Goal: Task Accomplishment & Management: Use online tool/utility

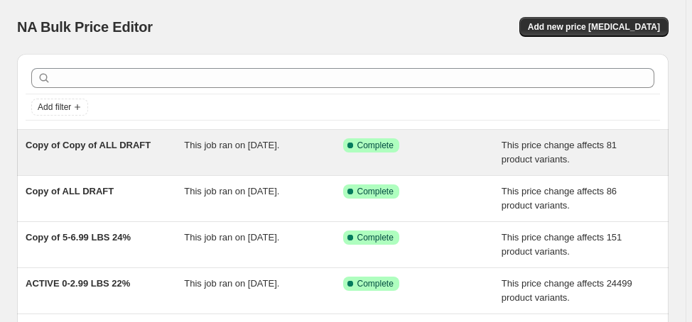
click at [105, 141] on span "Copy of Copy of ALL DRAFT" at bounding box center [88, 145] width 125 height 11
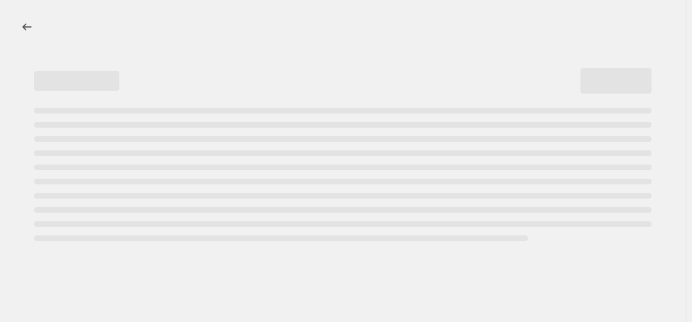
select select "margin"
select select "no_change"
select select "not_equal"
select select "product_status"
select select "draft"
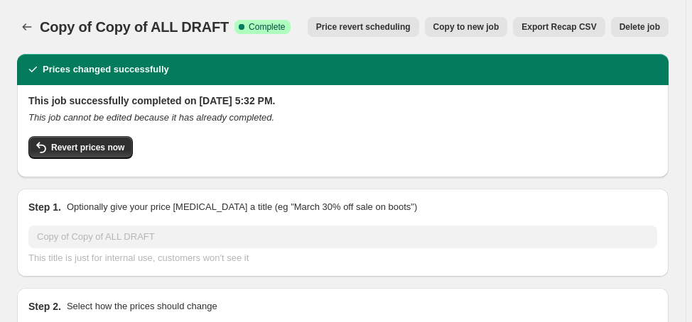
select select "vendor"
click at [653, 27] on span "Delete job" at bounding box center [639, 26] width 40 height 11
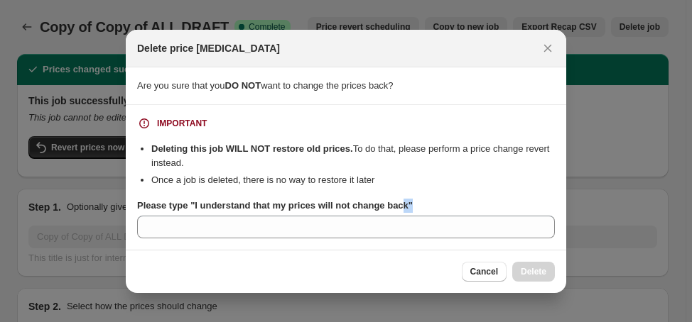
drag, startPoint x: 401, startPoint y: 209, endPoint x: 363, endPoint y: 212, distance: 37.8
click at [363, 212] on div "Please type "I understand that my prices will not change back"" at bounding box center [346, 219] width 418 height 40
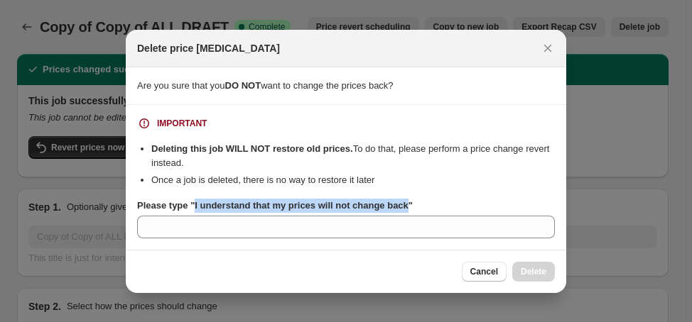
drag, startPoint x: 193, startPoint y: 207, endPoint x: 404, endPoint y: 210, distance: 211.0
click at [404, 210] on b "Please type "I understand that my prices will not change back"" at bounding box center [275, 205] width 276 height 11
copy b "I understand that my prices will not change back"
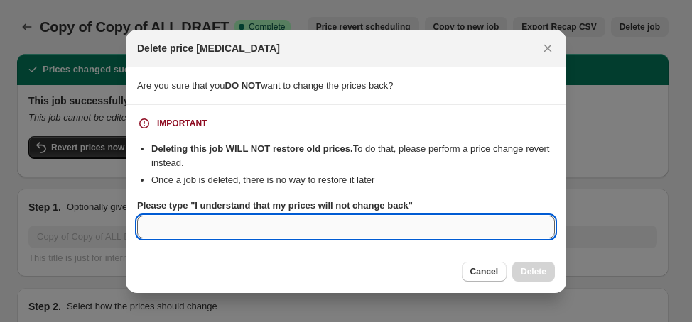
paste input "I understand that my prices will not change back"
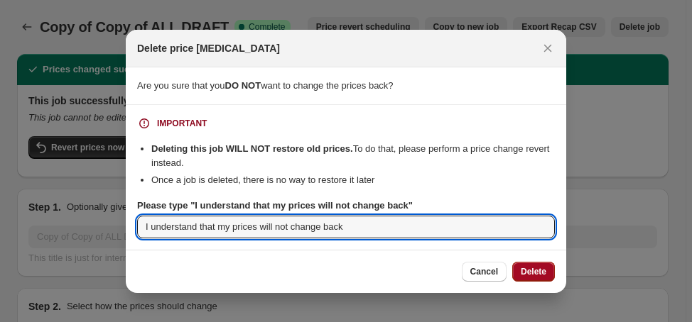
type input "I understand that my prices will not change back"
click at [535, 273] on span "Delete" at bounding box center [534, 271] width 26 height 11
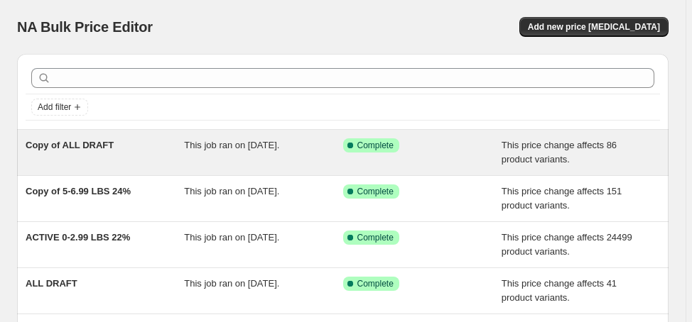
click at [96, 141] on span "Copy of ALL DRAFT" at bounding box center [70, 145] width 88 height 11
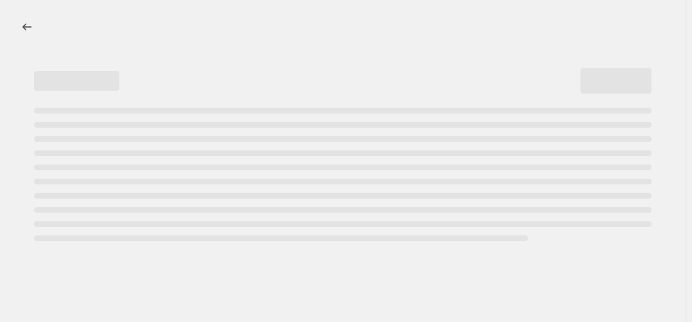
select select "margin"
select select "no_change"
select select "vendor"
select select "not_equal"
select select "product_status"
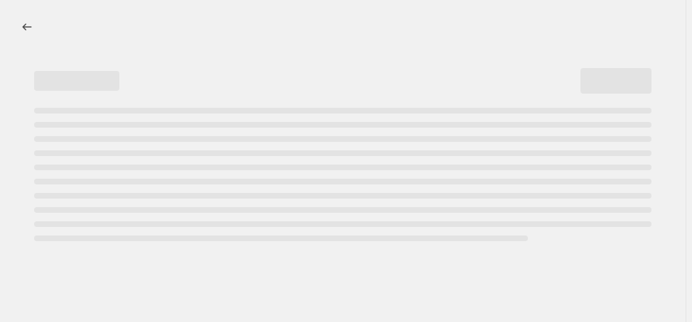
select select "draft"
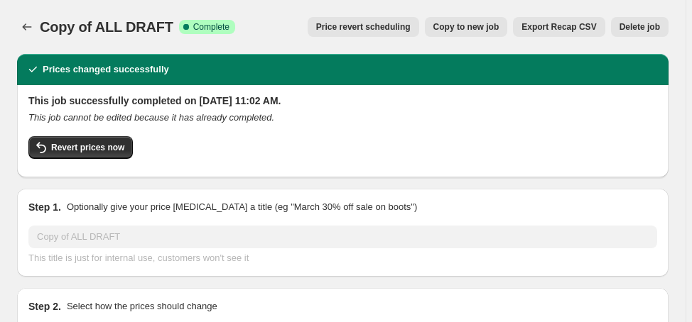
click at [496, 29] on span "Copy to new job" at bounding box center [466, 26] width 66 height 11
select select "margin"
select select "no_change"
select select "vendor"
select select "not_equal"
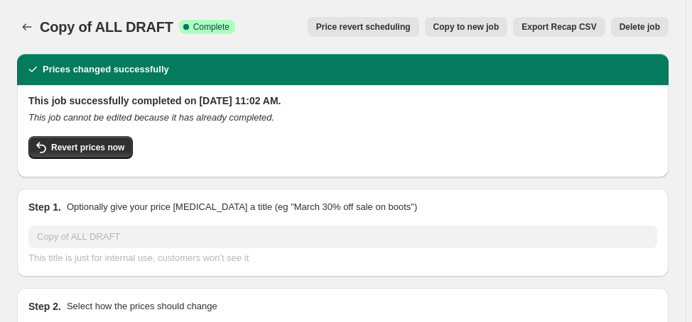
select select "product_status"
select select "draft"
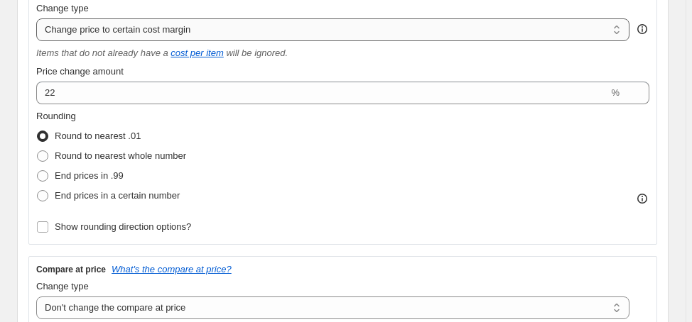
scroll to position [284, 0]
click at [148, 222] on span "Show rounding direction options?" at bounding box center [123, 226] width 136 height 11
click at [48, 222] on input "Show rounding direction options?" at bounding box center [42, 226] width 11 height 11
checkbox input "true"
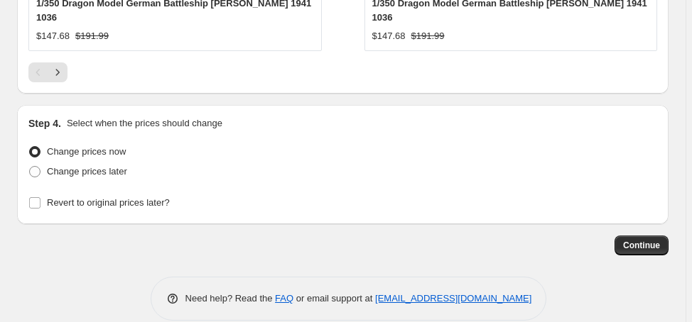
scroll to position [1827, 0]
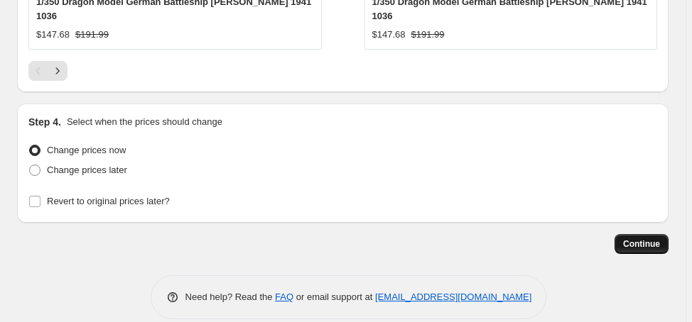
click at [651, 239] on span "Continue" at bounding box center [641, 244] width 37 height 11
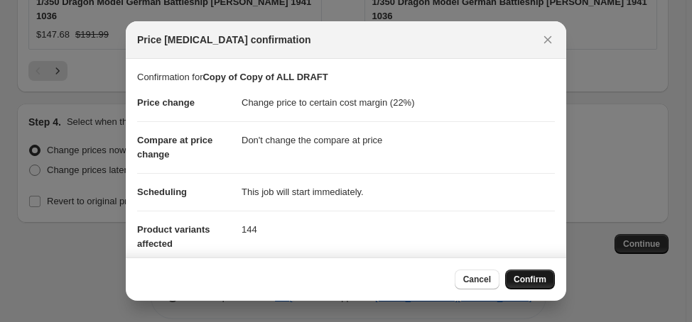
click at [523, 276] on span "Confirm" at bounding box center [530, 279] width 33 height 11
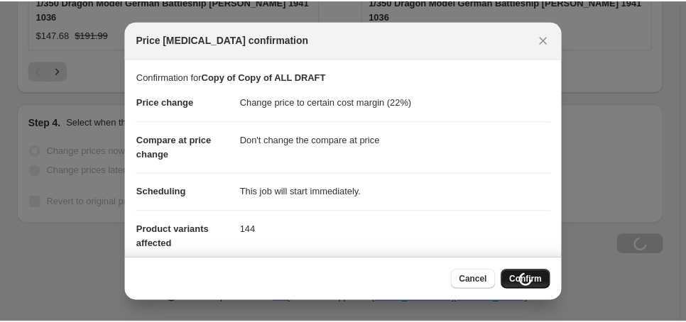
scroll to position [1827, 0]
